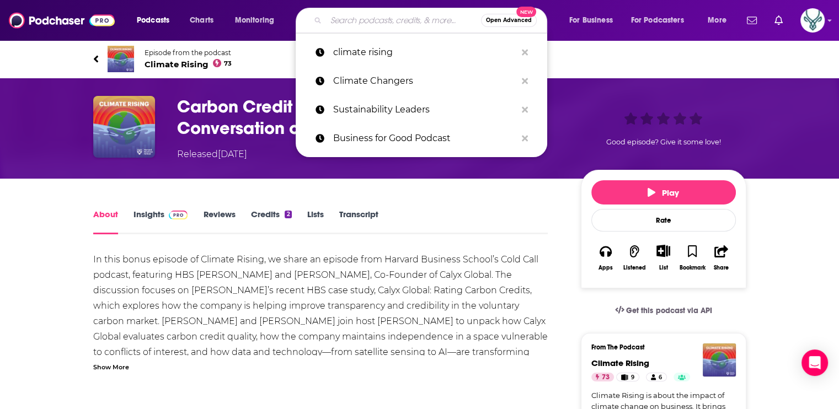
click at [377, 18] on input "Search podcasts, credits, & more..." at bounding box center [403, 21] width 155 height 18
paste input "Founder's Story"
type input "Founder's Story"
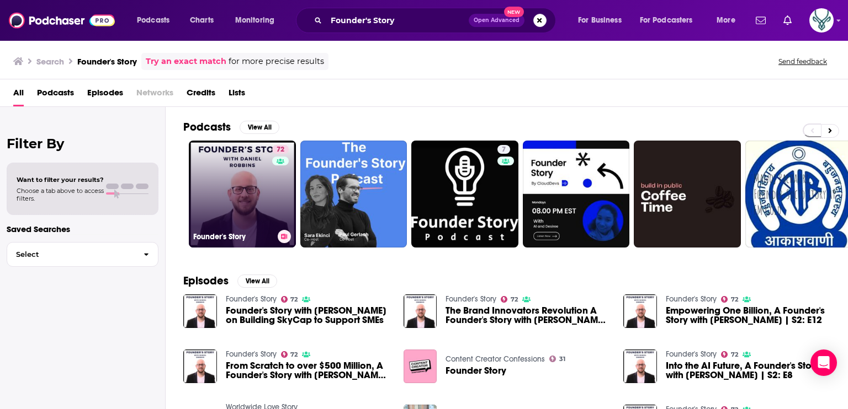
click at [243, 182] on link "72 Founder's Story" at bounding box center [242, 194] width 107 height 107
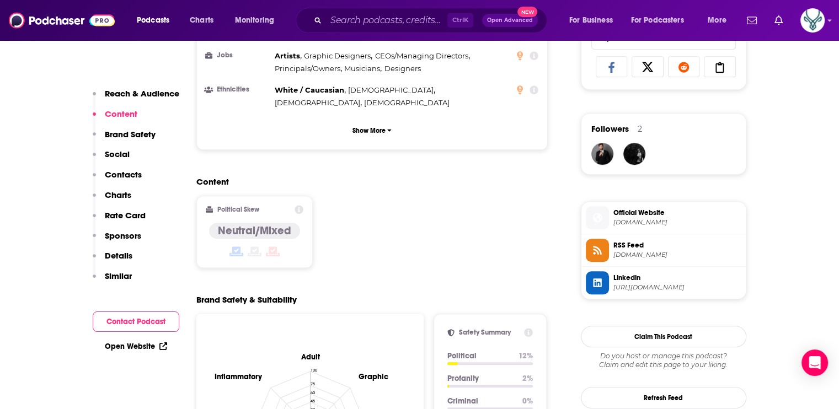
scroll to position [772, 0]
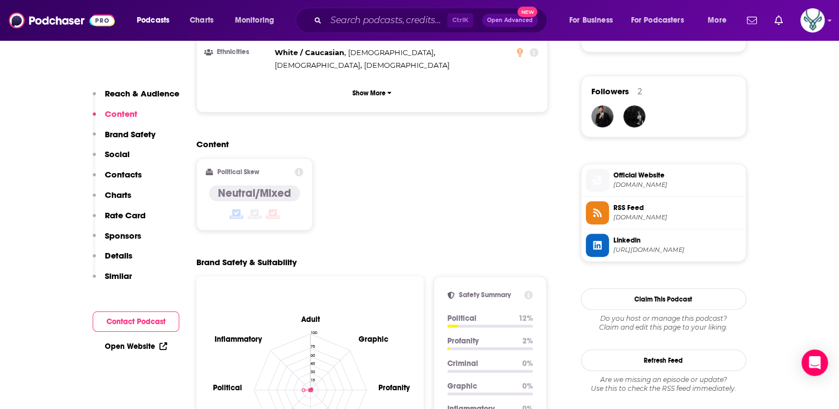
click at [638, 175] on span "Official Website" at bounding box center [678, 176] width 128 height 10
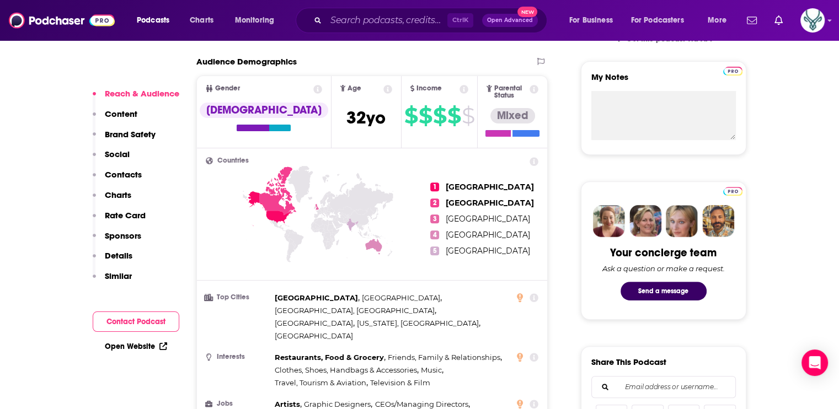
scroll to position [0, 0]
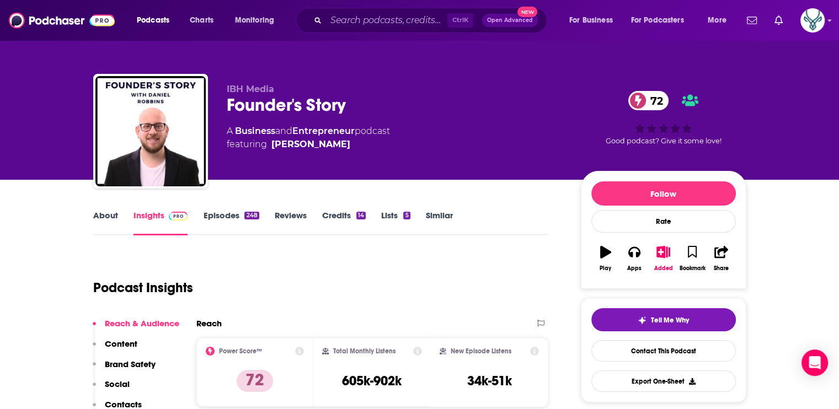
click at [108, 214] on link "About" at bounding box center [105, 222] width 25 height 25
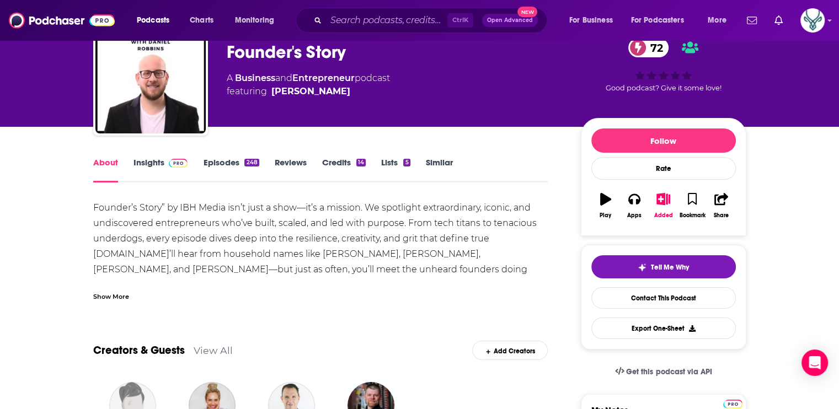
scroll to position [110, 0]
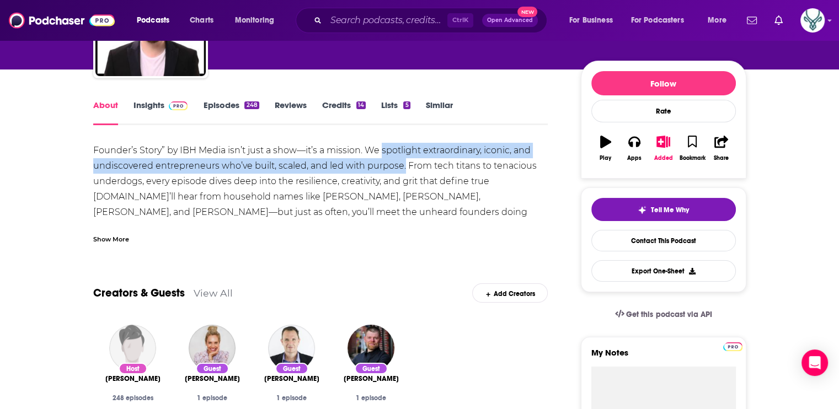
drag, startPoint x: 382, startPoint y: 148, endPoint x: 403, endPoint y: 167, distance: 28.1
click at [403, 167] on div "Founder’s Story” by IBH Media isn’t just a show—it’s a mission. We spotlight ex…" at bounding box center [320, 197] width 455 height 108
drag, startPoint x: 403, startPoint y: 167, endPoint x: 359, endPoint y: 164, distance: 44.2
copy div "spotlight extraordinary, iconic, and undiscovered entrepreneurs who’ve built, s…"
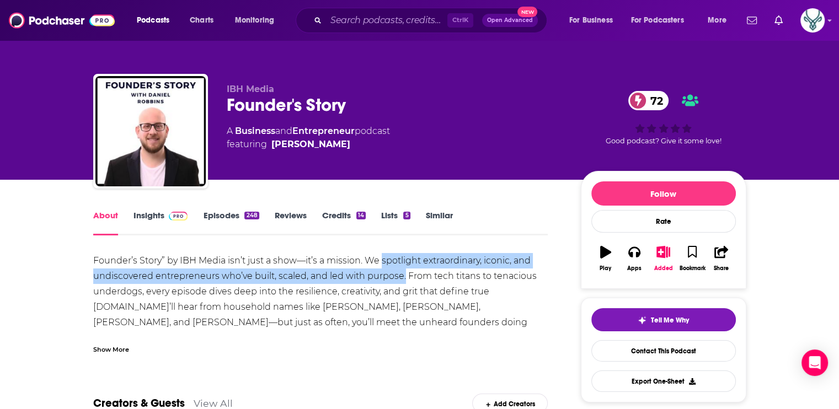
scroll to position [0, 0]
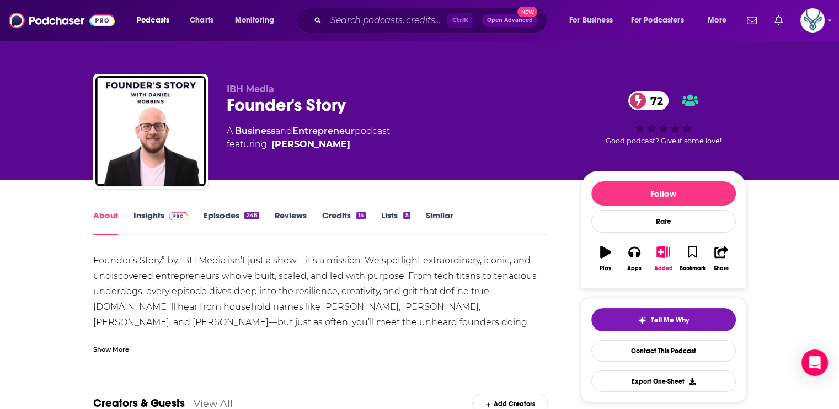
click at [118, 350] on div "Show More" at bounding box center [111, 349] width 36 height 10
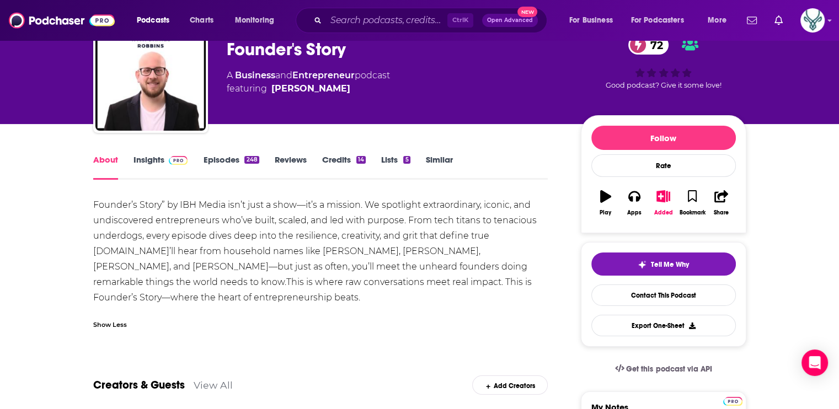
scroll to position [55, 0]
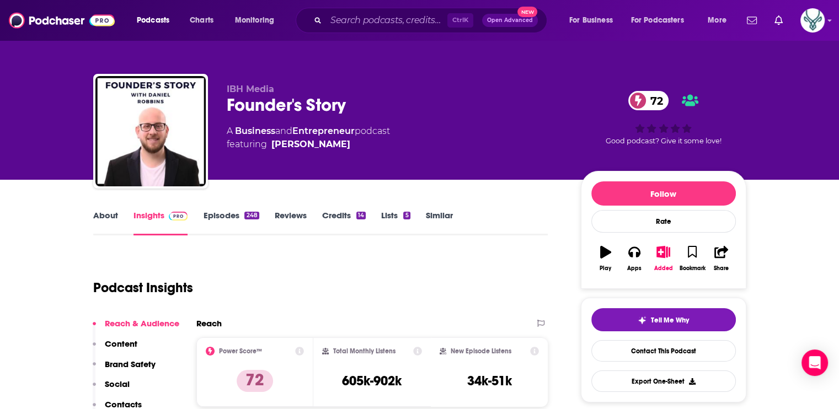
click at [232, 215] on link "Episodes 248" at bounding box center [231, 222] width 56 height 25
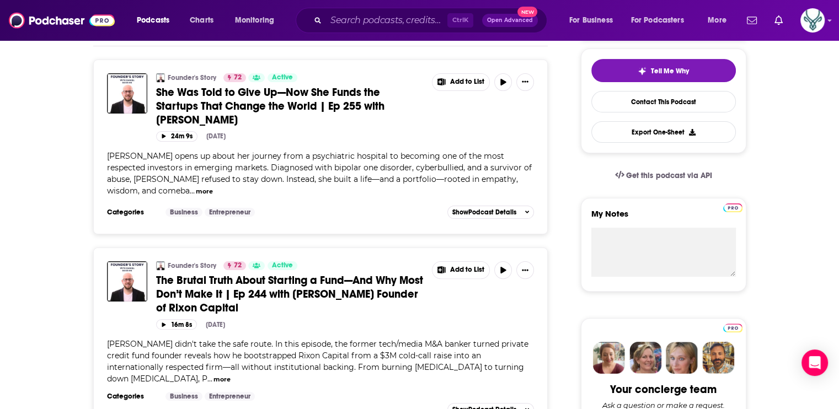
scroll to position [221, 0]
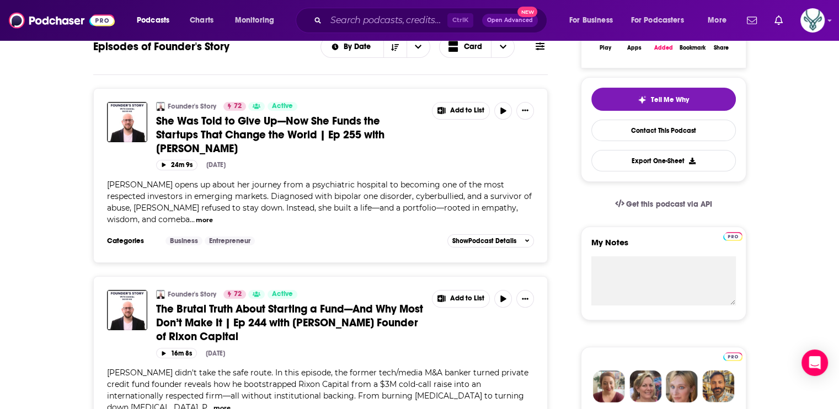
click at [354, 129] on span "She Was Told to Give Up—Now She Funds the Startups That Change the World | Ep 2…" at bounding box center [270, 134] width 228 height 41
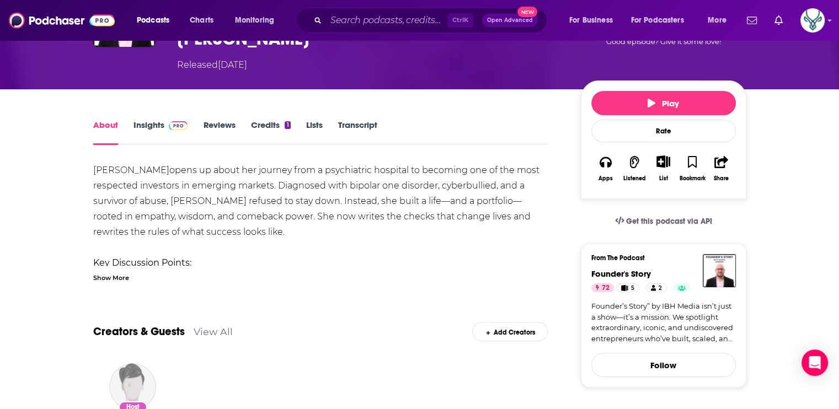
scroll to position [110, 0]
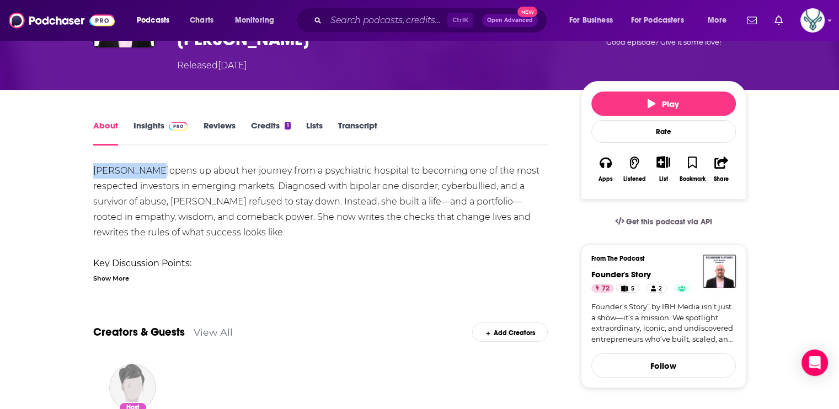
drag, startPoint x: 90, startPoint y: 168, endPoint x: 148, endPoint y: 168, distance: 58.5
drag, startPoint x: 148, startPoint y: 168, endPoint x: 119, endPoint y: 172, distance: 30.0
click at [124, 276] on div "[PERSON_NAME] opens up about her journey from a psychiatric hospital to becomin…" at bounding box center [320, 223] width 455 height 120
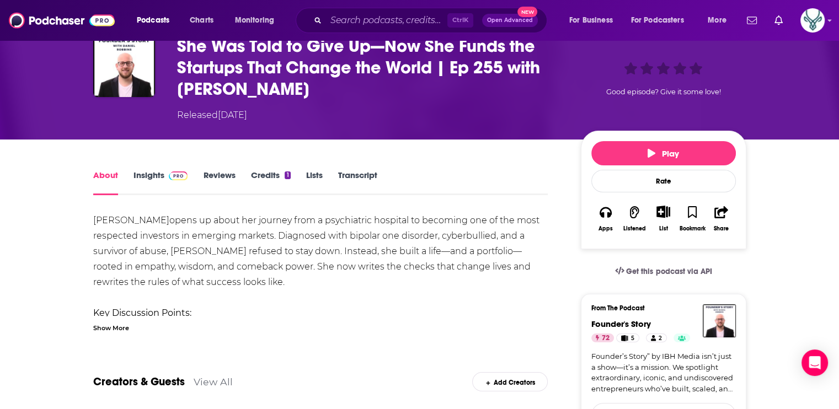
scroll to position [55, 0]
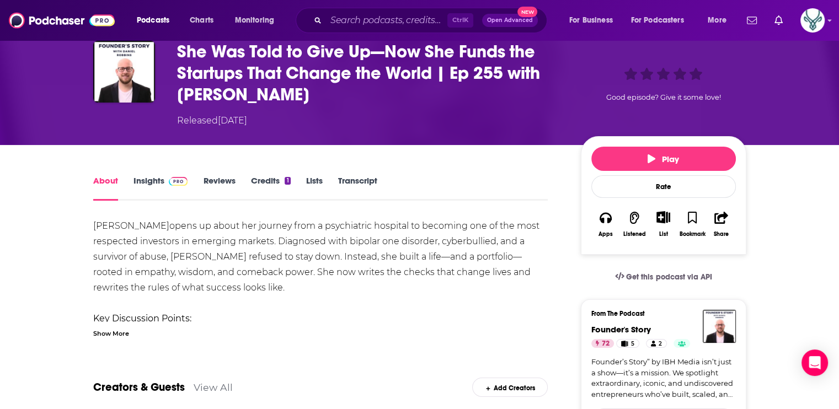
click at [110, 332] on div "Show More" at bounding box center [111, 333] width 36 height 10
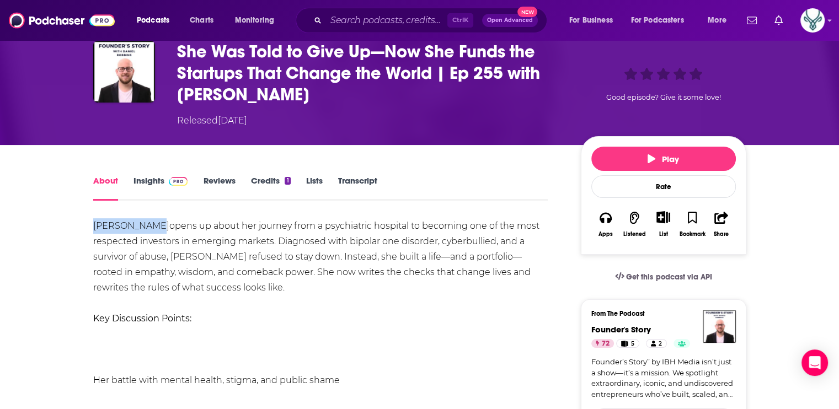
drag, startPoint x: 87, startPoint y: 223, endPoint x: 146, endPoint y: 226, distance: 59.1
copy link "[PERSON_NAME]"
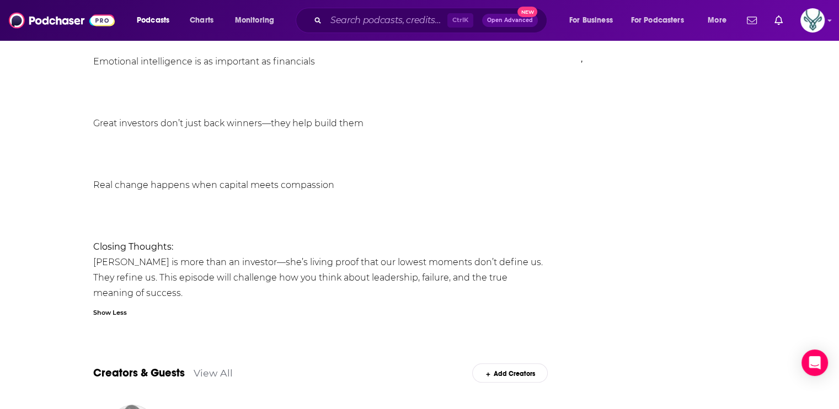
scroll to position [993, 0]
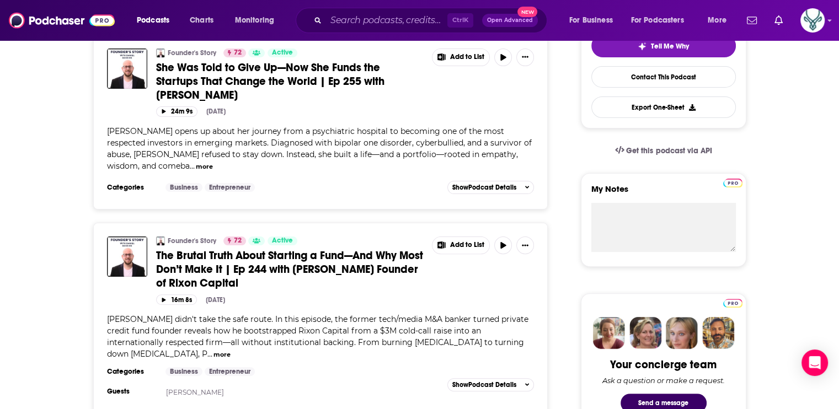
scroll to position [276, 0]
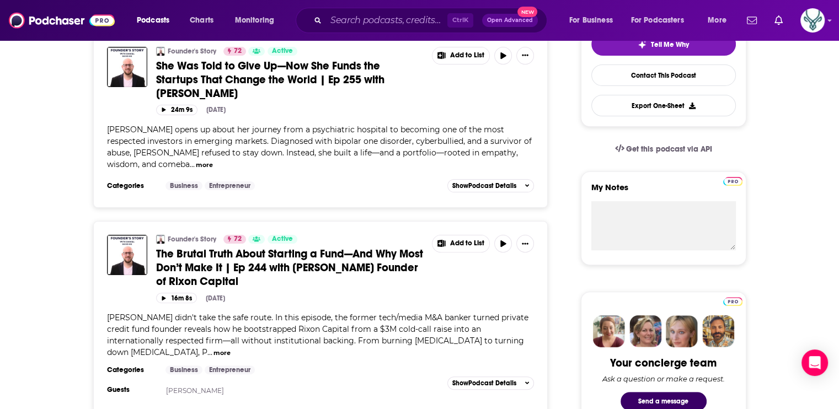
click at [221, 260] on span "The Brutal Truth About Starting a Fund—And Why Most Don’t Make It | Ep 244 with…" at bounding box center [289, 267] width 267 height 41
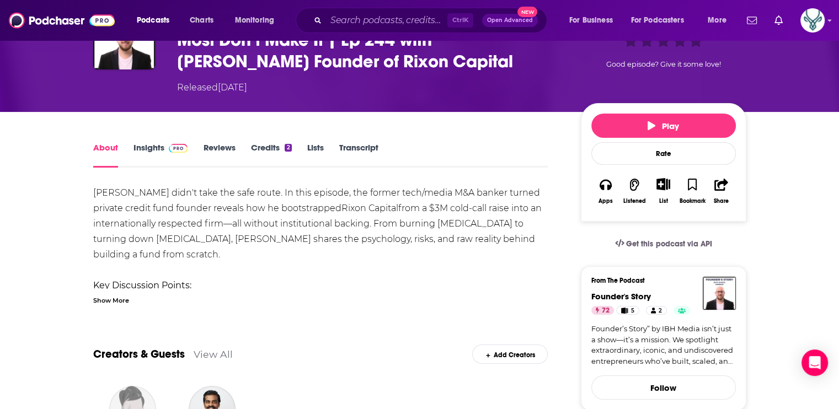
scroll to position [110, 0]
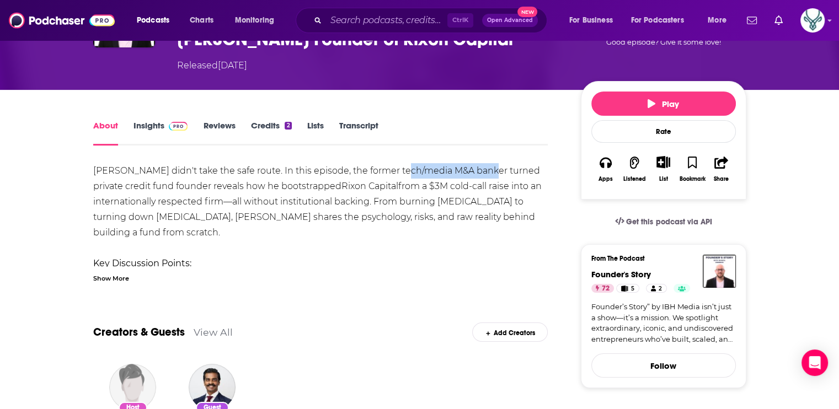
drag, startPoint x: 412, startPoint y: 171, endPoint x: 476, endPoint y: 172, distance: 63.5
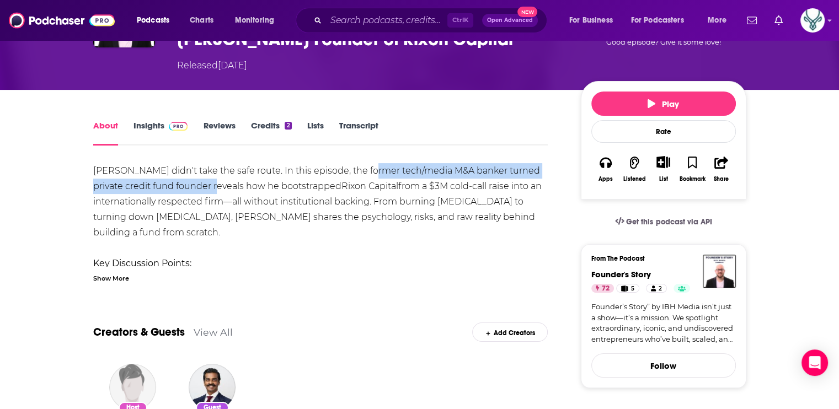
drag, startPoint x: 359, startPoint y: 169, endPoint x: 210, endPoint y: 187, distance: 150.0
drag, startPoint x: 210, startPoint y: 187, endPoint x: 174, endPoint y: 187, distance: 35.9
copy div "former tech/media M&A banker turned private credit fund founder"
click at [345, 188] on link "Rixon Capital" at bounding box center [370, 186] width 57 height 10
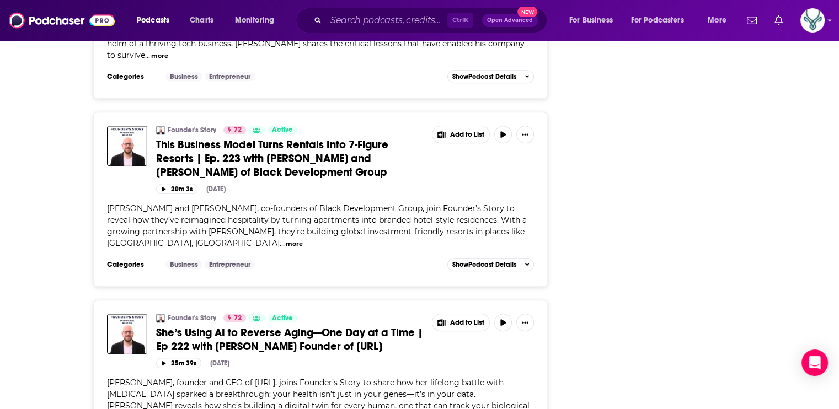
scroll to position [4692, 0]
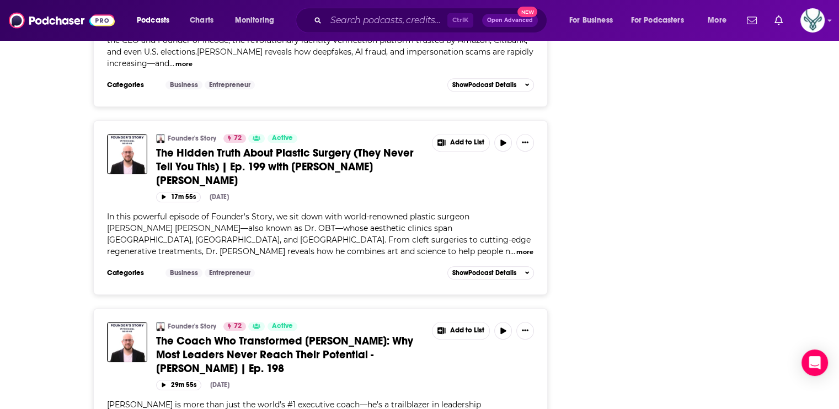
scroll to position [9190, 0]
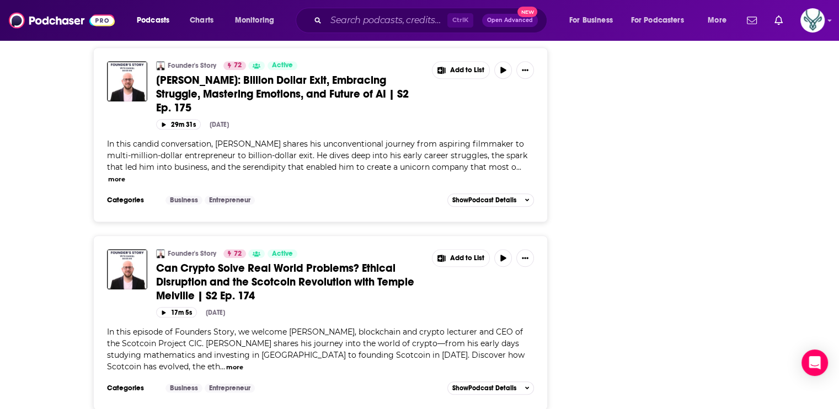
scroll to position [13596, 0]
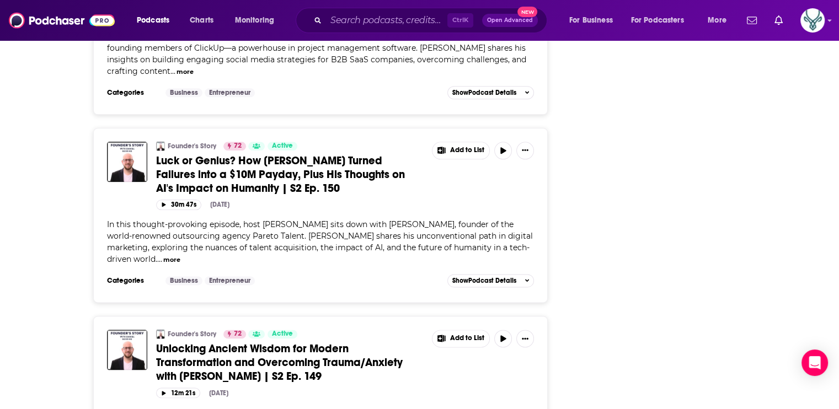
scroll to position [18083, 0]
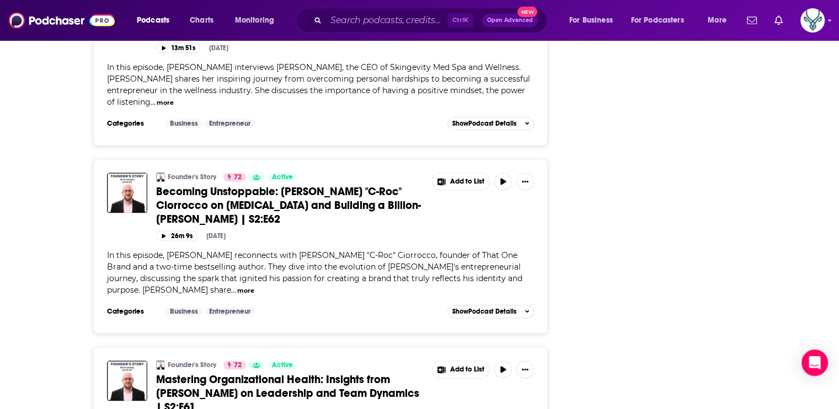
scroll to position [22439, 0]
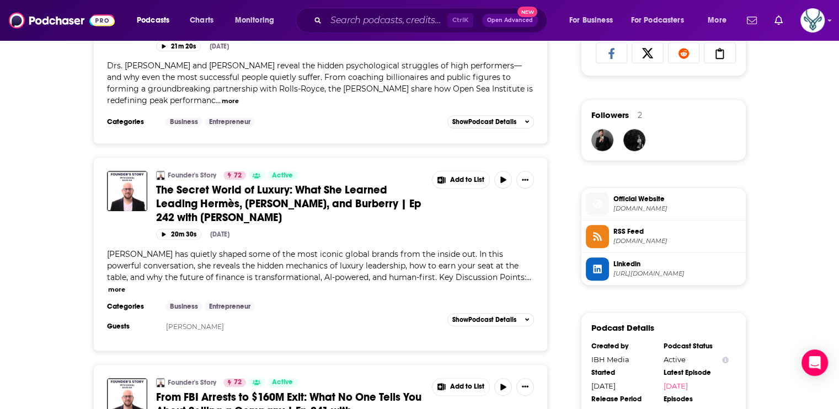
scroll to position [717, 0]
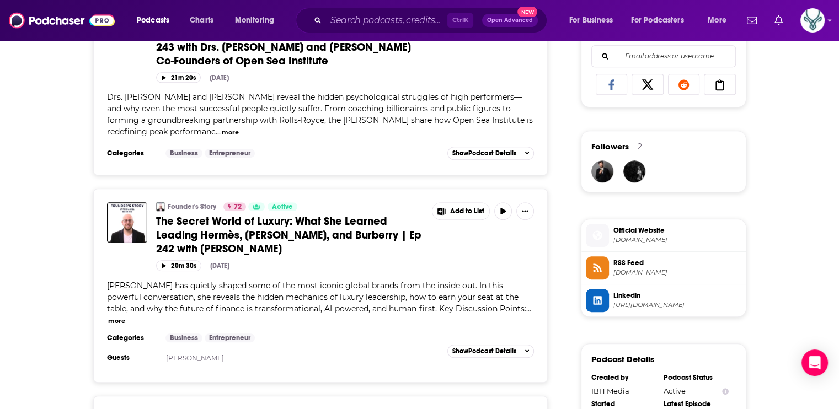
click at [316, 231] on span "The Secret World of Luxury: What She Learned Leading Hermès, [PERSON_NAME], and…" at bounding box center [288, 235] width 265 height 41
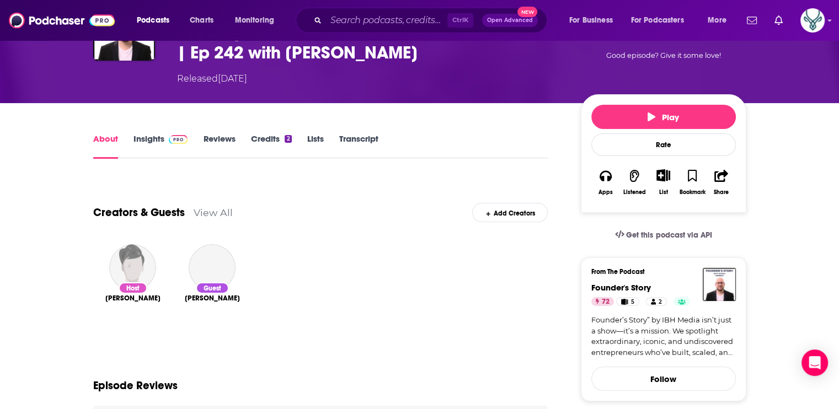
scroll to position [166, 0]
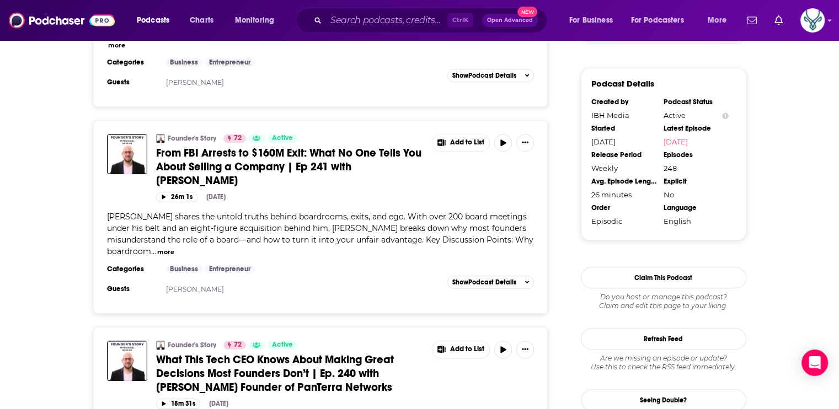
scroll to position [1104, 0]
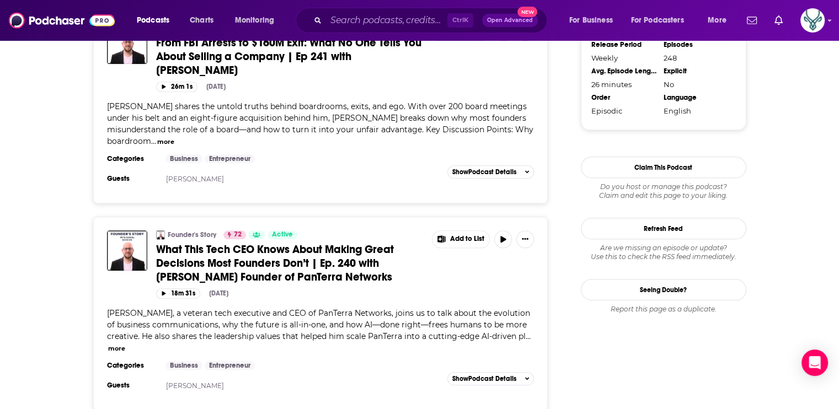
click at [300, 243] on span "What This Tech CEO Knows About Making Great Decisions Most Founders Don’t | Ep.…" at bounding box center [275, 263] width 238 height 41
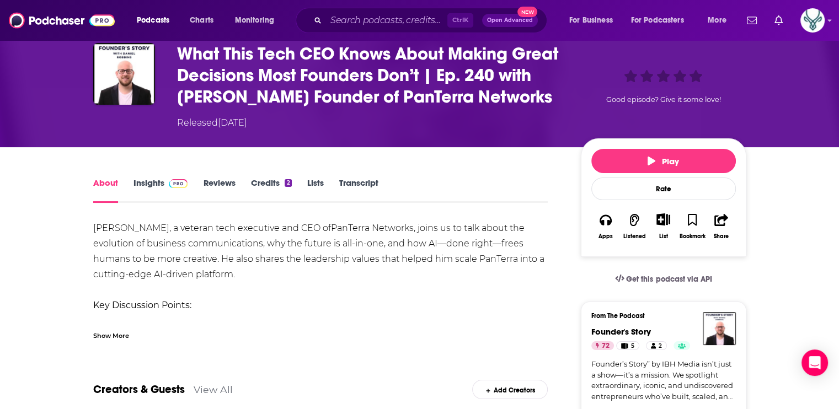
scroll to position [55, 0]
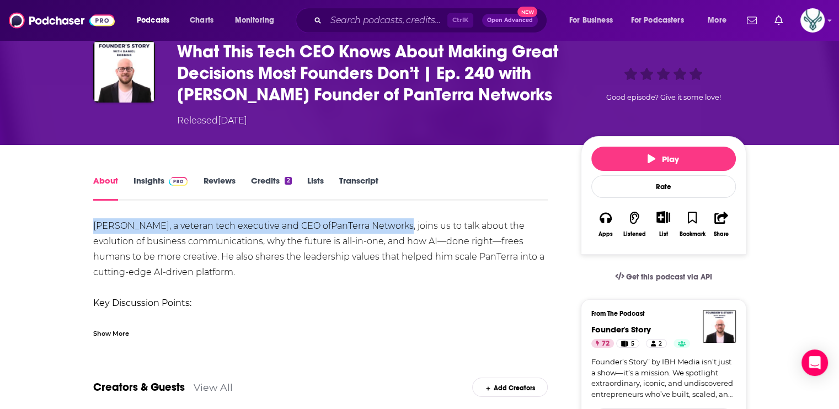
drag, startPoint x: 90, startPoint y: 225, endPoint x: 397, endPoint y: 228, distance: 306.8
drag, startPoint x: 397, startPoint y: 228, endPoint x: 327, endPoint y: 223, distance: 70.8
copy div "[PERSON_NAME], a veteran tech executive and CEO of PanTerra Networks"
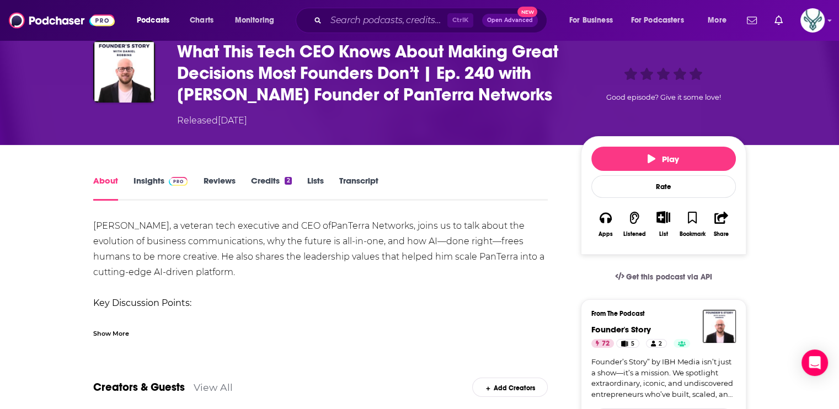
click at [122, 338] on div "Show More" at bounding box center [111, 333] width 36 height 10
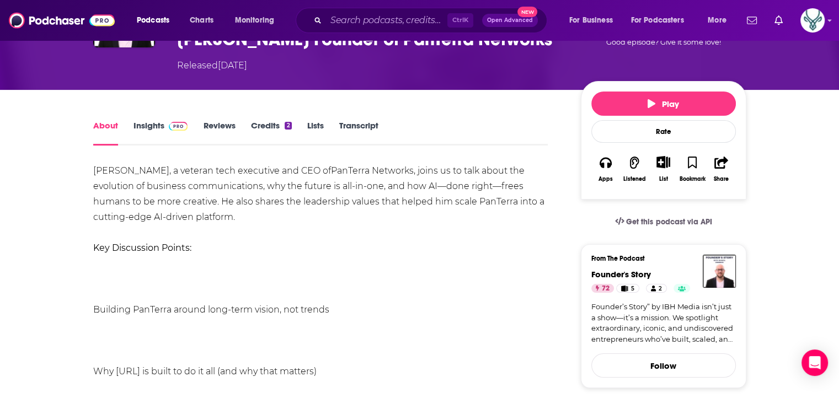
scroll to position [0, 0]
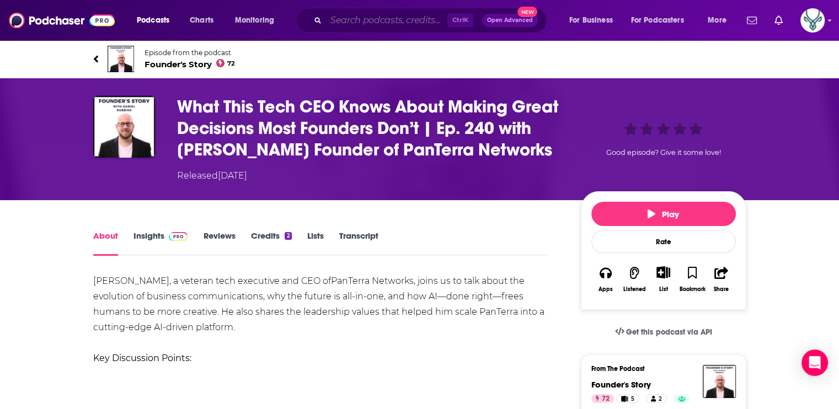
click at [384, 20] on input "Search podcasts, credits, & more..." at bounding box center [386, 21] width 121 height 18
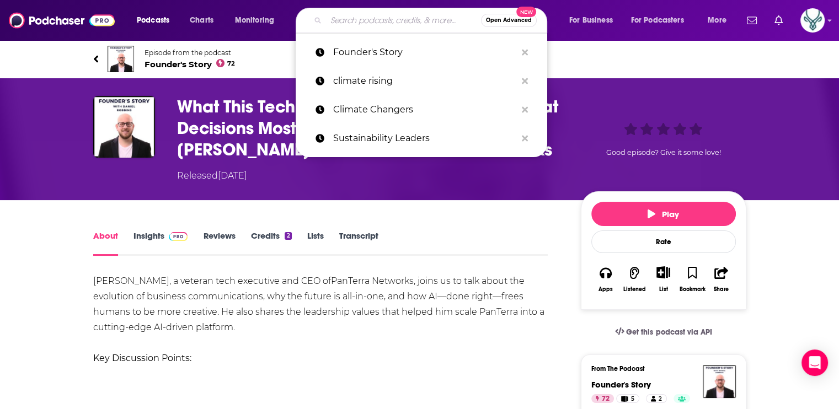
paste input "Climate Conversations"
type input "Climate Conversations"
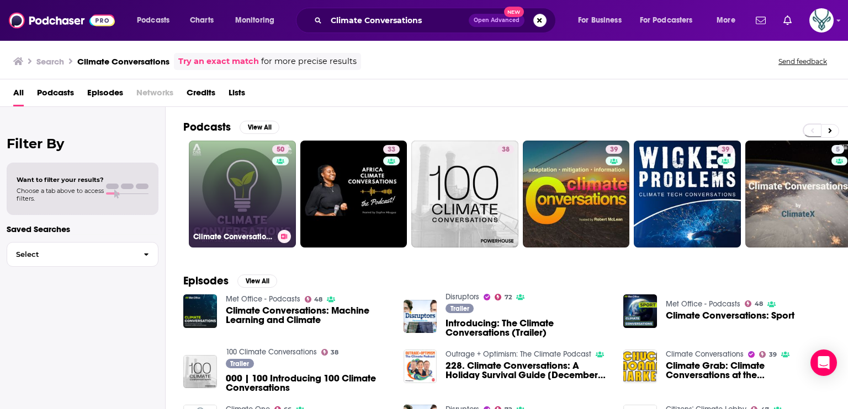
click at [246, 173] on link "50 Climate Conversations" at bounding box center [242, 194] width 107 height 107
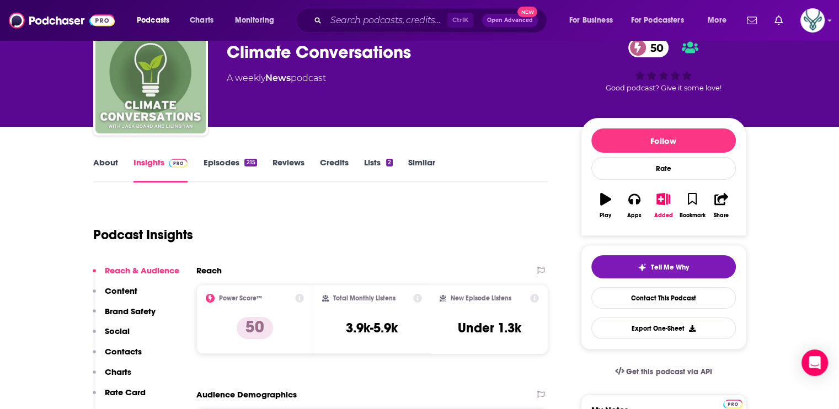
scroll to position [110, 0]
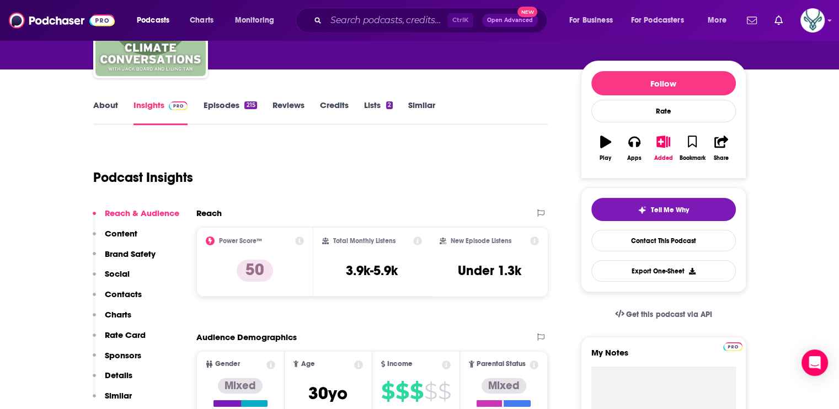
click at [103, 104] on link "About" at bounding box center [105, 112] width 25 height 25
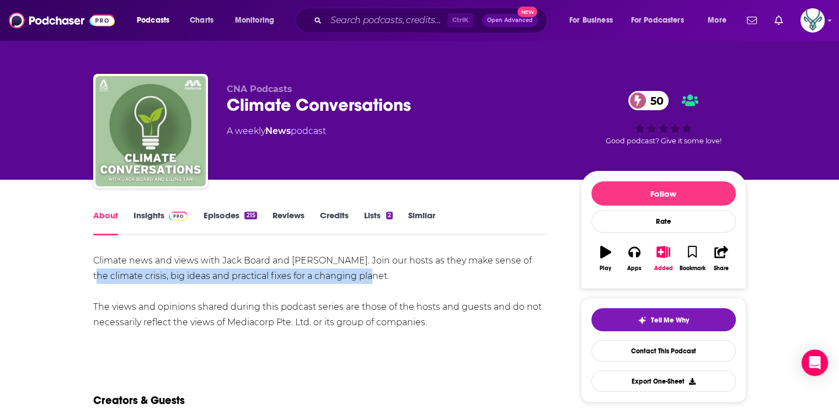
drag, startPoint x: 86, startPoint y: 276, endPoint x: 369, endPoint y: 278, distance: 283.1
drag, startPoint x: 369, startPoint y: 278, endPoint x: 338, endPoint y: 277, distance: 30.4
copy div "climate crisis, big ideas and practical fixes for a changing planet"
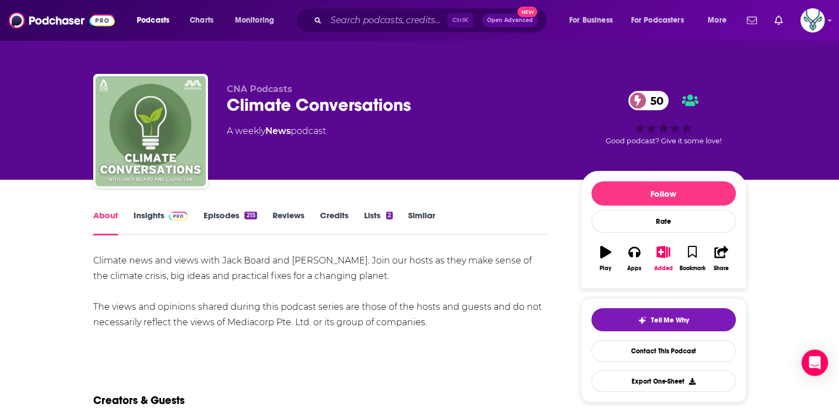
click at [152, 209] on div "About Insights Episodes 215 Reviews Credits Lists 2 Similar" at bounding box center [320, 222] width 455 height 27
click at [148, 215] on link "Insights" at bounding box center [161, 222] width 55 height 25
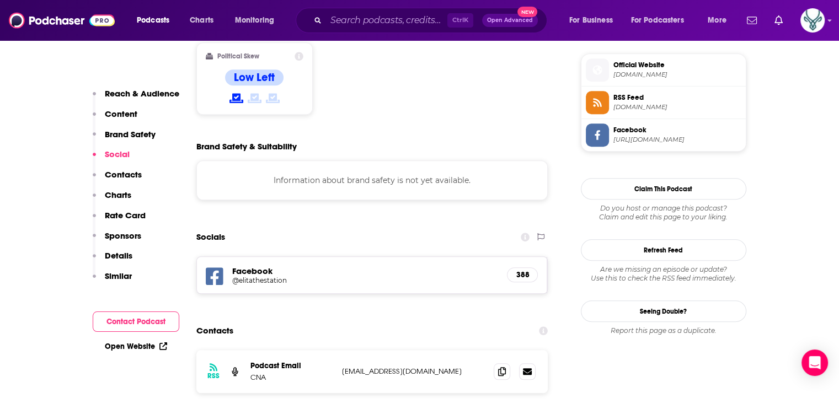
scroll to position [772, 0]
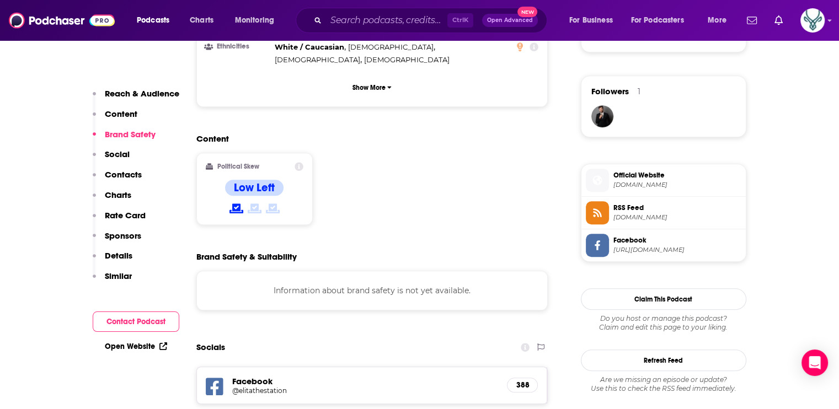
click at [644, 174] on span "Official Website" at bounding box center [678, 176] width 128 height 10
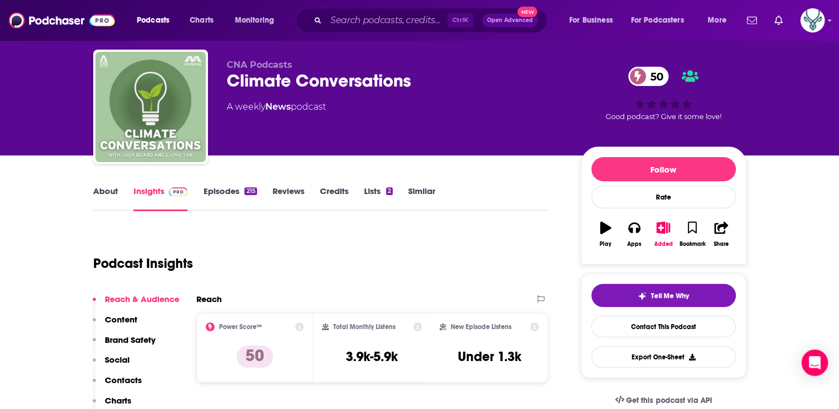
scroll to position [0, 0]
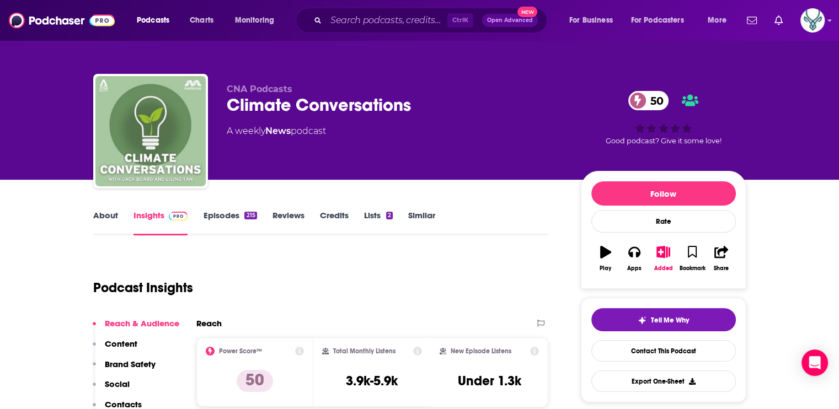
click at [379, 215] on link "Lists 2" at bounding box center [378, 222] width 29 height 25
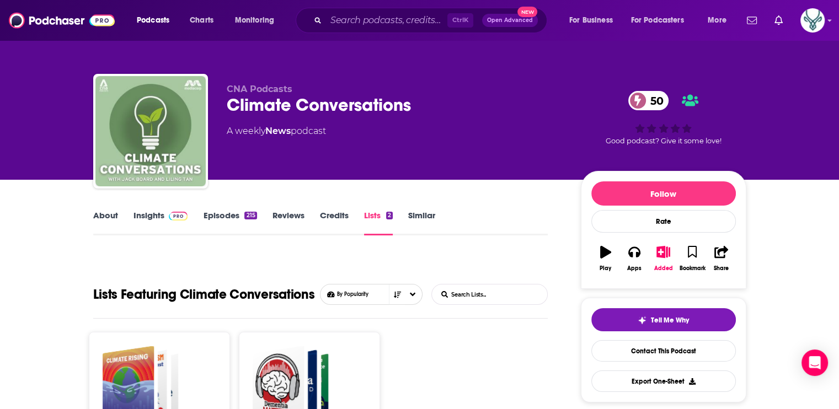
click at [339, 219] on link "Credits" at bounding box center [334, 222] width 29 height 25
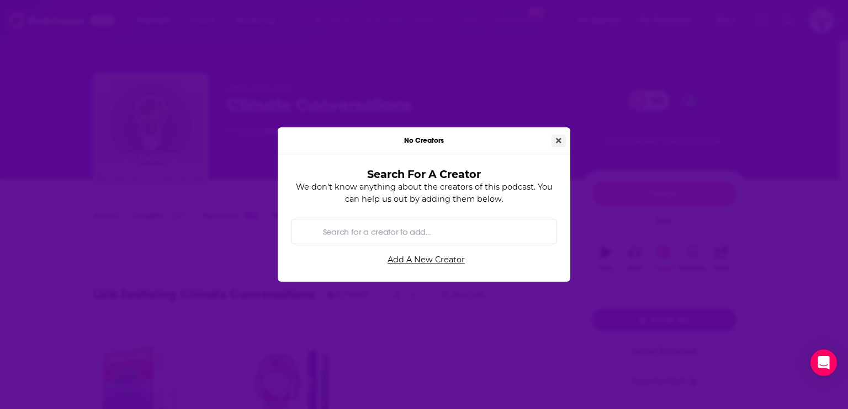
click at [563, 137] on button "Close" at bounding box center [558, 141] width 14 height 13
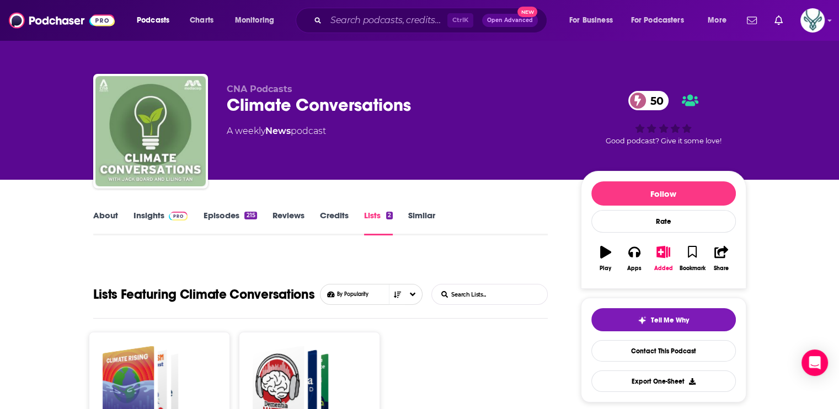
drag, startPoint x: 544, startPoint y: 212, endPoint x: 542, endPoint y: 185, distance: 26.5
click at [544, 212] on div "About Insights Episodes 215 Reviews Credits Lists 2 Similar" at bounding box center [320, 222] width 455 height 27
click at [236, 214] on link "Episodes 215" at bounding box center [230, 222] width 54 height 25
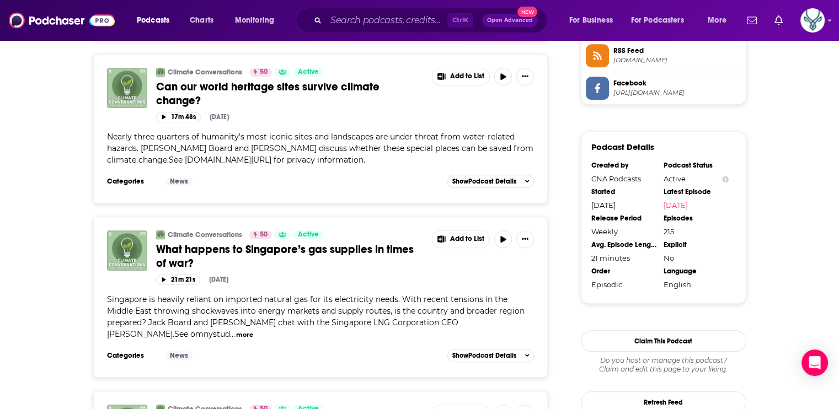
scroll to position [993, 0]
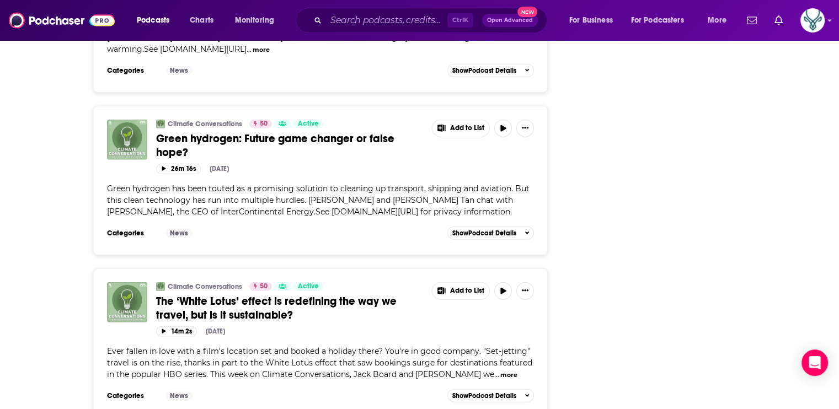
scroll to position [2759, 0]
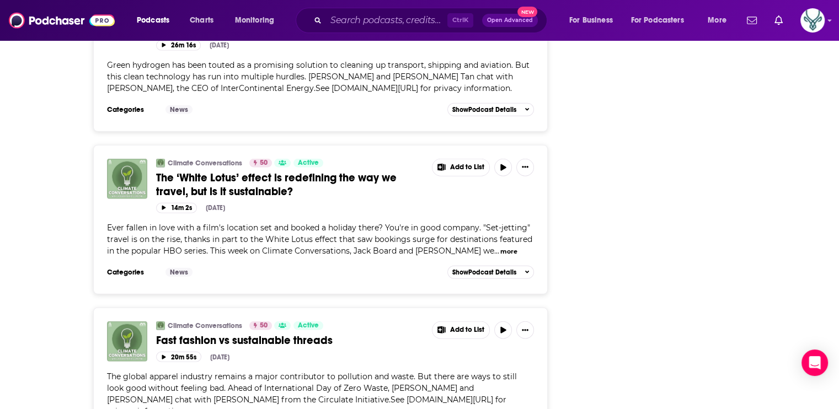
click at [500, 247] on button "more" at bounding box center [508, 251] width 17 height 9
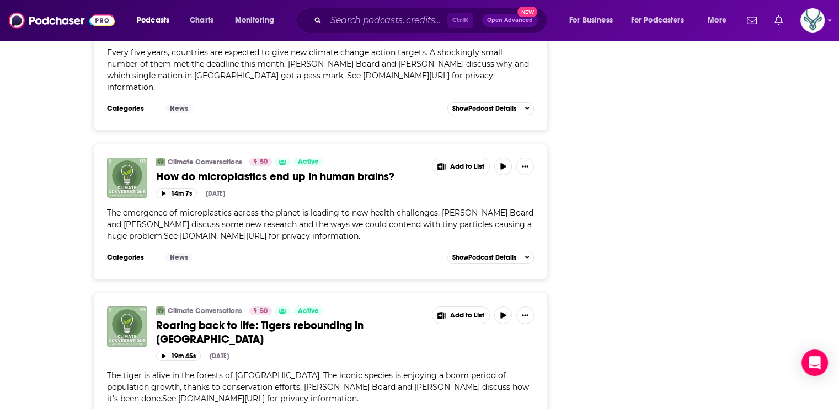
scroll to position [3905, 0]
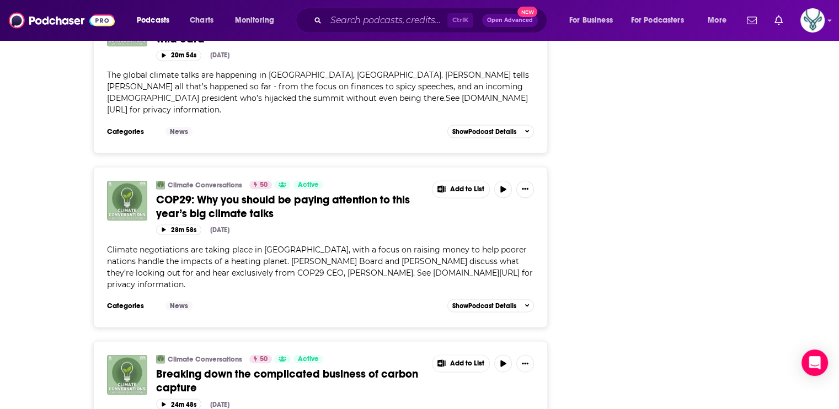
scroll to position [6167, 0]
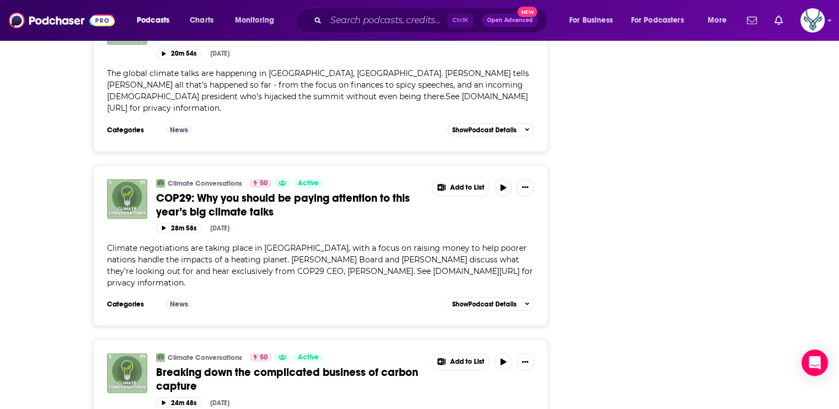
click at [342, 365] on span "Breaking down the complicated business of carbon capture" at bounding box center [287, 379] width 262 height 28
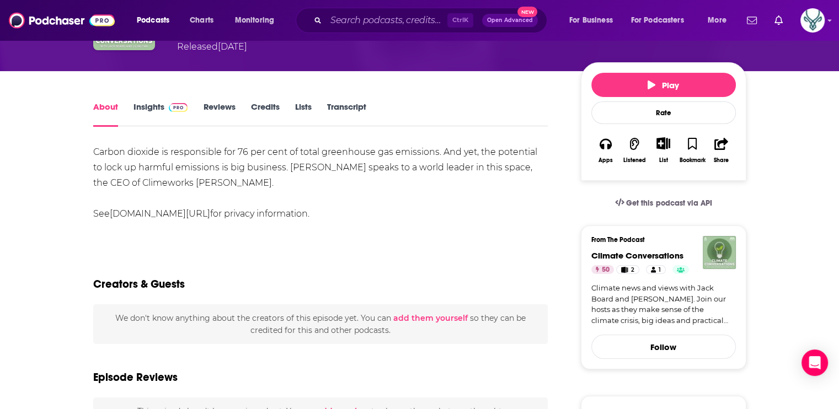
scroll to position [110, 0]
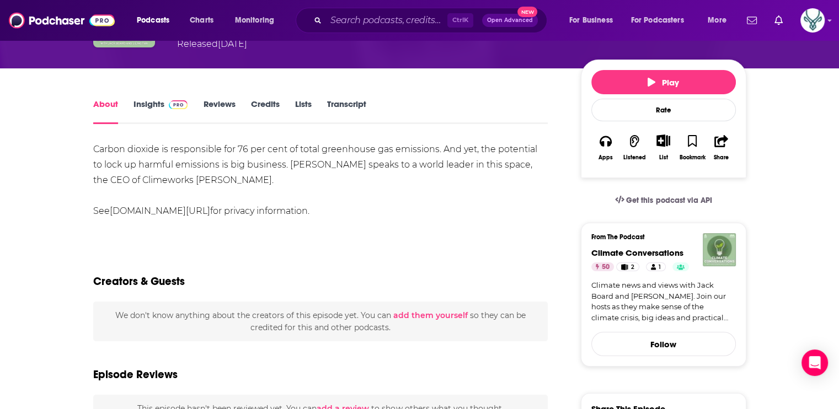
click at [506, 179] on div "Carbon dioxide is responsible for 76 per cent of total greenhouse gas emissions…" at bounding box center [320, 180] width 455 height 77
drag, startPoint x: 146, startPoint y: 182, endPoint x: 221, endPoint y: 178, distance: 75.2
click at [221, 178] on div "Carbon dioxide is responsible for 76 per cent of total greenhouse gas emissions…" at bounding box center [320, 180] width 455 height 77
drag, startPoint x: 221, startPoint y: 178, endPoint x: 206, endPoint y: 181, distance: 15.3
copy div "[PERSON_NAME]"
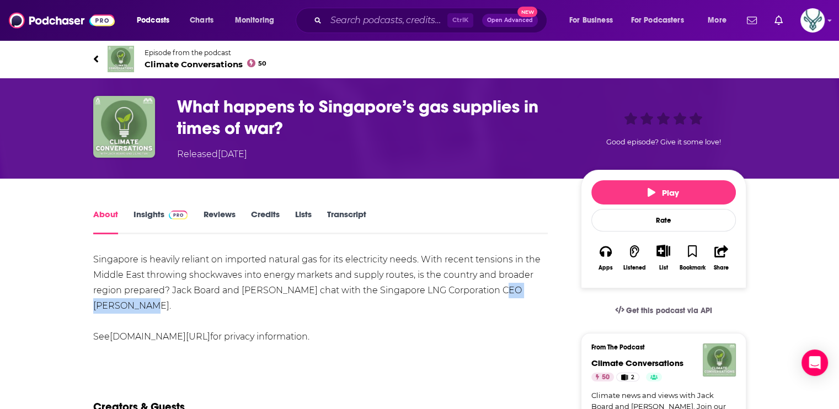
drag, startPoint x: 491, startPoint y: 291, endPoint x: 116, endPoint y: 312, distance: 375.2
click at [116, 312] on div "Singapore is heavily reliant on imported natural gas for its electricity needs.…" at bounding box center [320, 298] width 455 height 93
drag, startPoint x: 116, startPoint y: 312, endPoint x: 103, endPoint y: 307, distance: 13.6
copy div "Leong Wei Hung"
click at [332, 294] on div "Singapore is heavily reliant on imported natural gas for its electricity needs.…" at bounding box center [320, 298] width 455 height 93
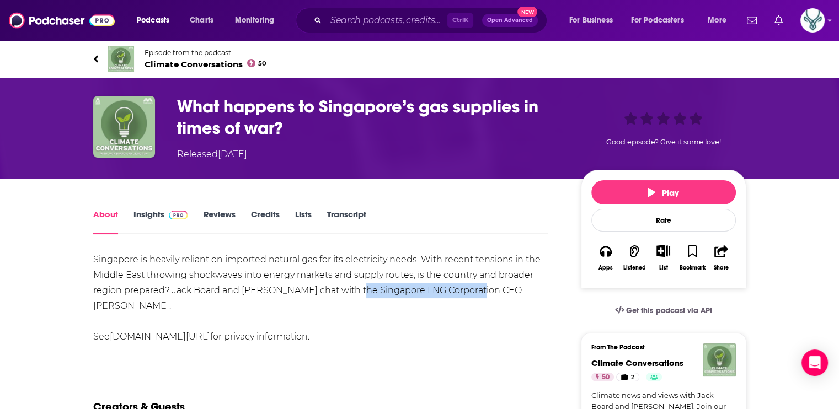
drag, startPoint x: 347, startPoint y: 289, endPoint x: 463, endPoint y: 289, distance: 117.0
click at [463, 289] on div "Singapore is heavily reliant on imported natural gas for its electricity needs.…" at bounding box center [320, 298] width 455 height 93
copy div "Singapore LNG Corporation"
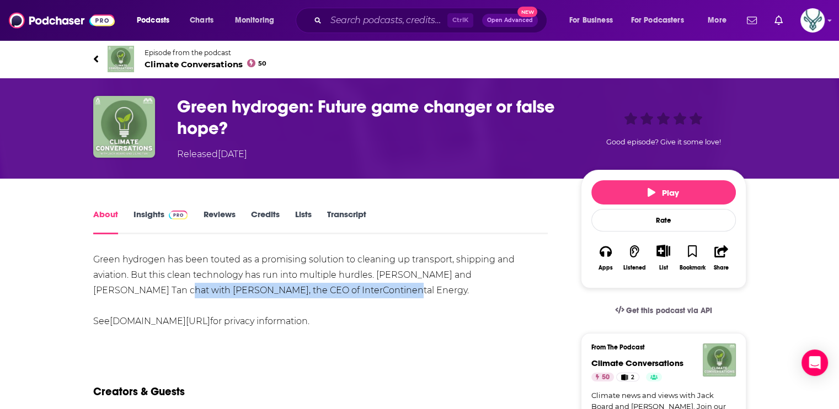
drag, startPoint x: 97, startPoint y: 292, endPoint x: 307, endPoint y: 290, distance: 210.2
drag, startPoint x: 307, startPoint y: 290, endPoint x: 280, endPoint y: 292, distance: 27.2
copy div "Alex Tancock, the CEO of InterContinental Energy"
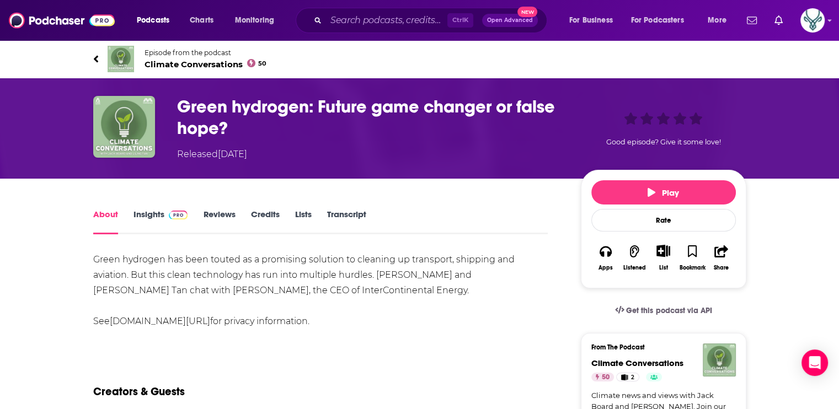
click at [340, 316] on div "Green hydrogen has been touted as a promising solution to cleaning up transport…" at bounding box center [320, 290] width 455 height 77
drag, startPoint x: 204, startPoint y: 291, endPoint x: 309, endPoint y: 288, distance: 105.4
click at [309, 288] on div "Green hydrogen has been touted as a promising solution to cleaning up transport…" at bounding box center [320, 290] width 455 height 77
copy div "InterContinental Energy"
